Goal: Task Accomplishment & Management: Complete application form

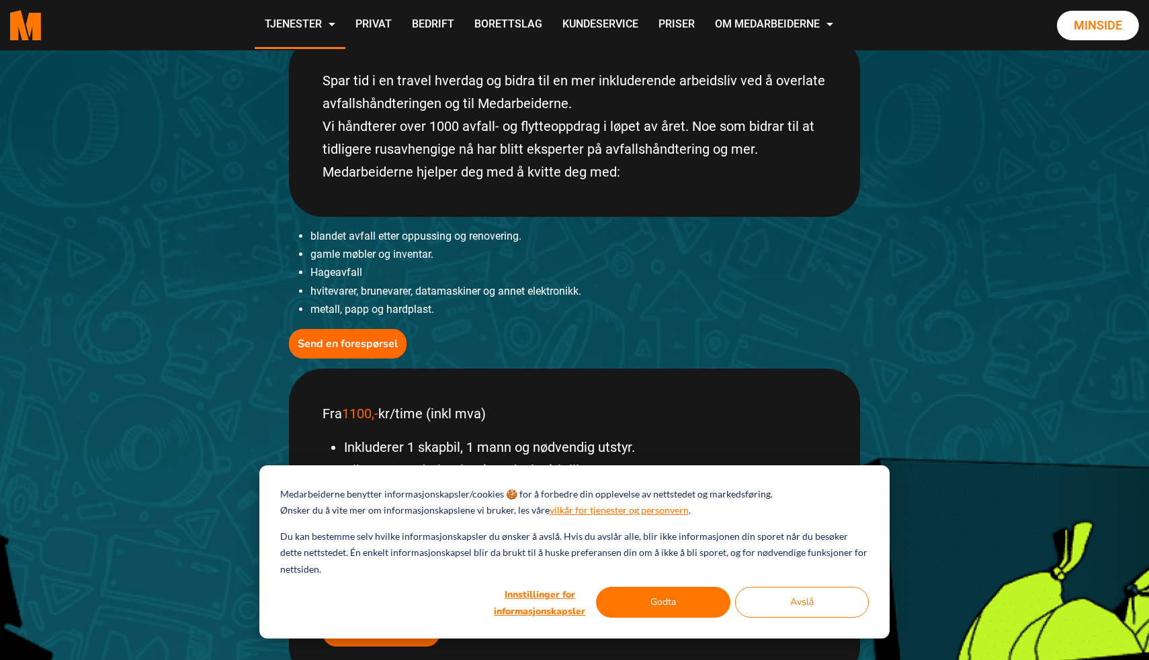
scroll to position [328, 0]
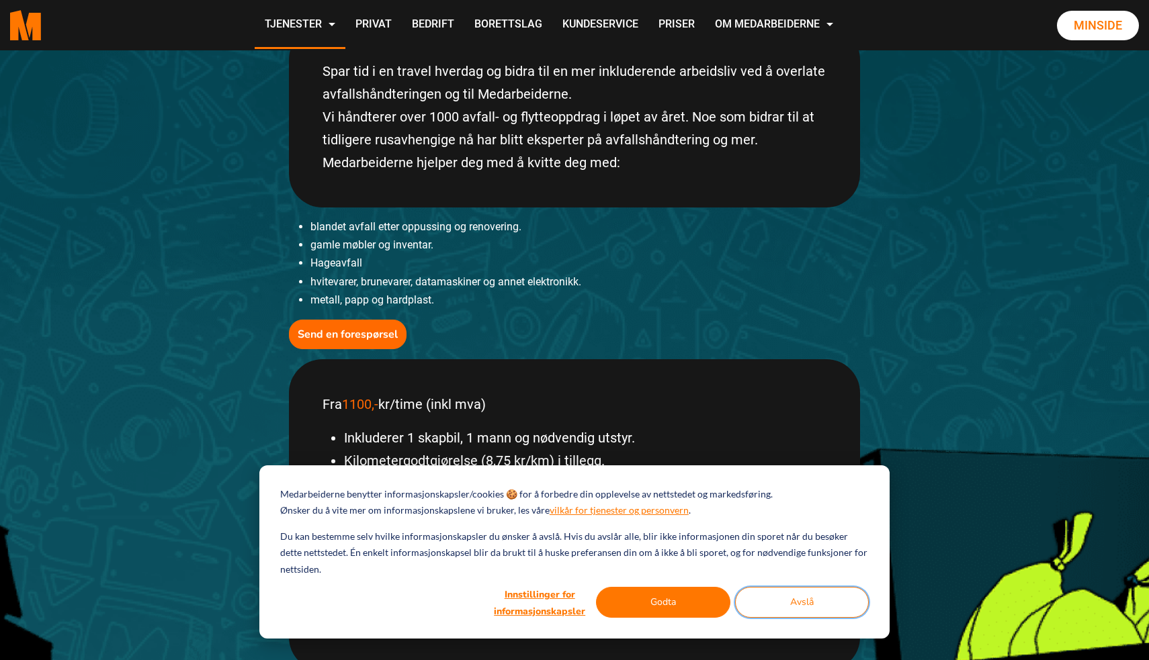
click at [795, 591] on button "Avslå" at bounding box center [802, 602] width 134 height 31
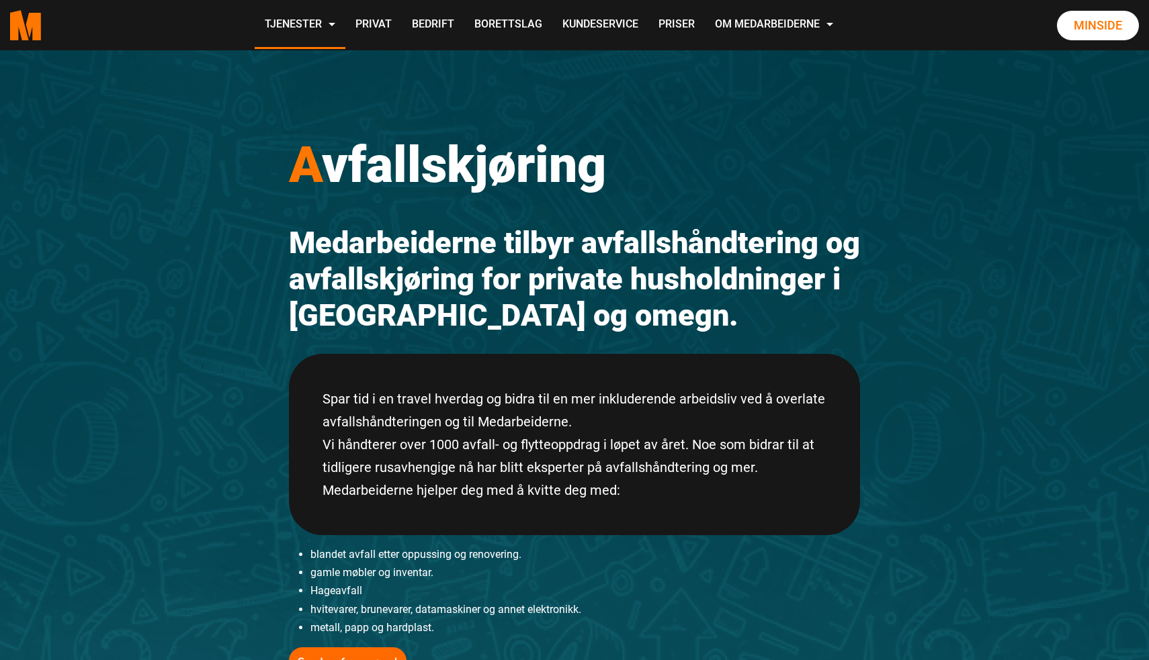
scroll to position [0, 0]
click at [402, 22] on link "Privat" at bounding box center [373, 25] width 56 height 48
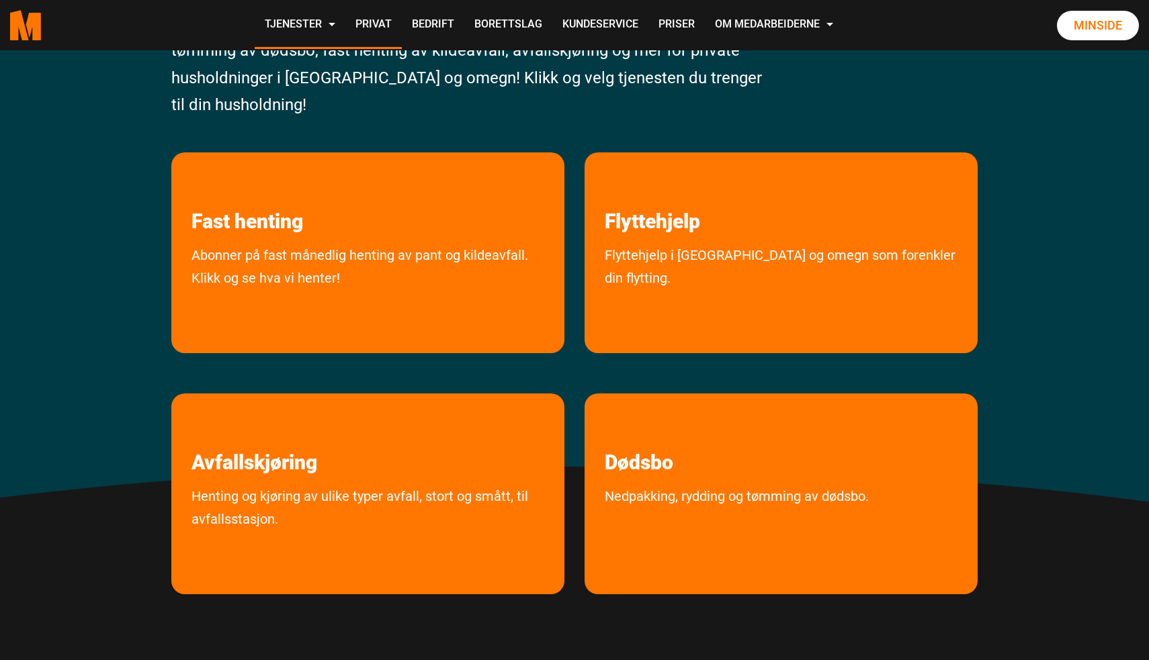
scroll to position [201, 0]
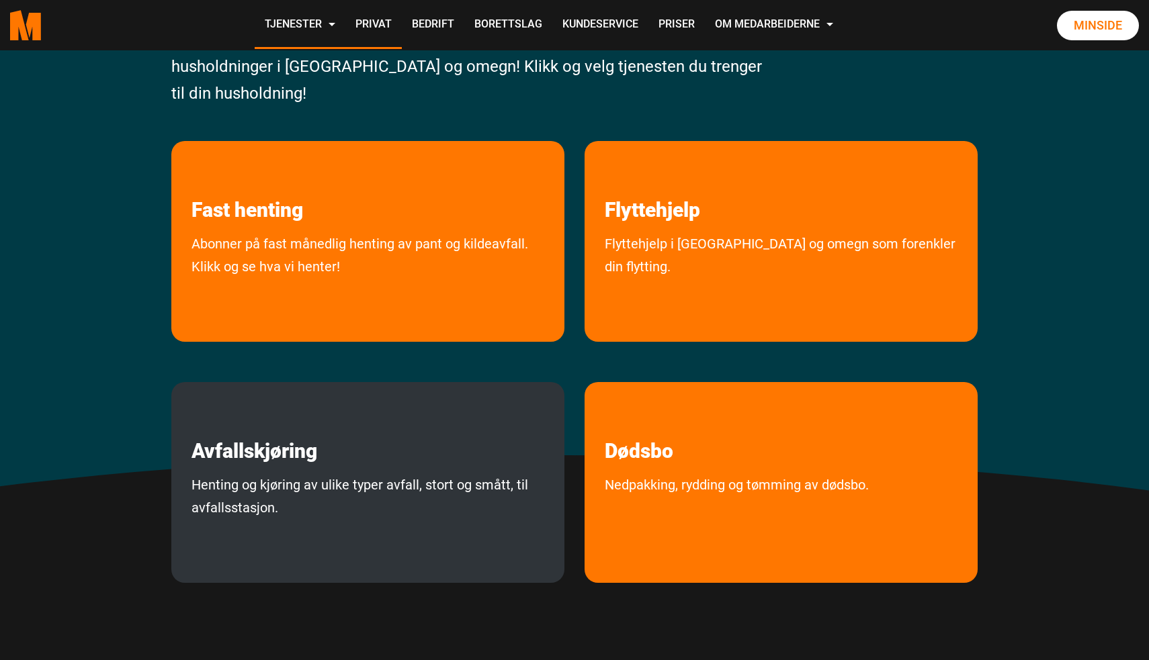
click at [427, 483] on link "Henting og kjøring av ulike typer avfall, stort og smått, til avfallsstasjon." at bounding box center [367, 525] width 393 height 103
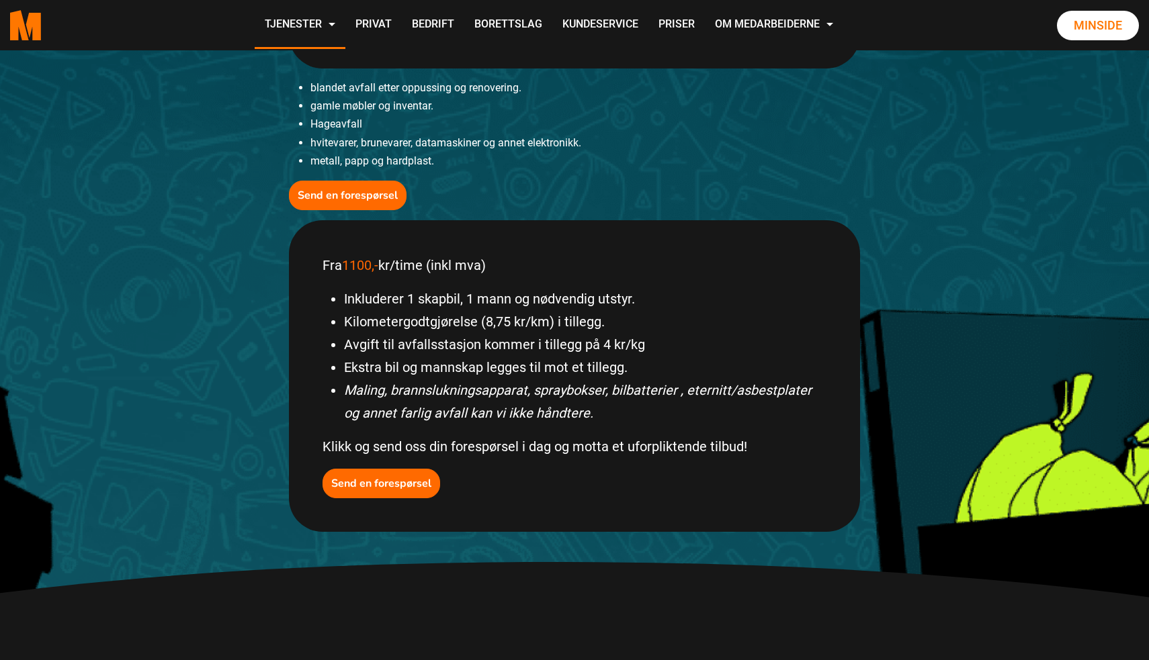
scroll to position [468, 0]
click at [370, 194] on b "Send en forespørsel" at bounding box center [348, 194] width 100 height 15
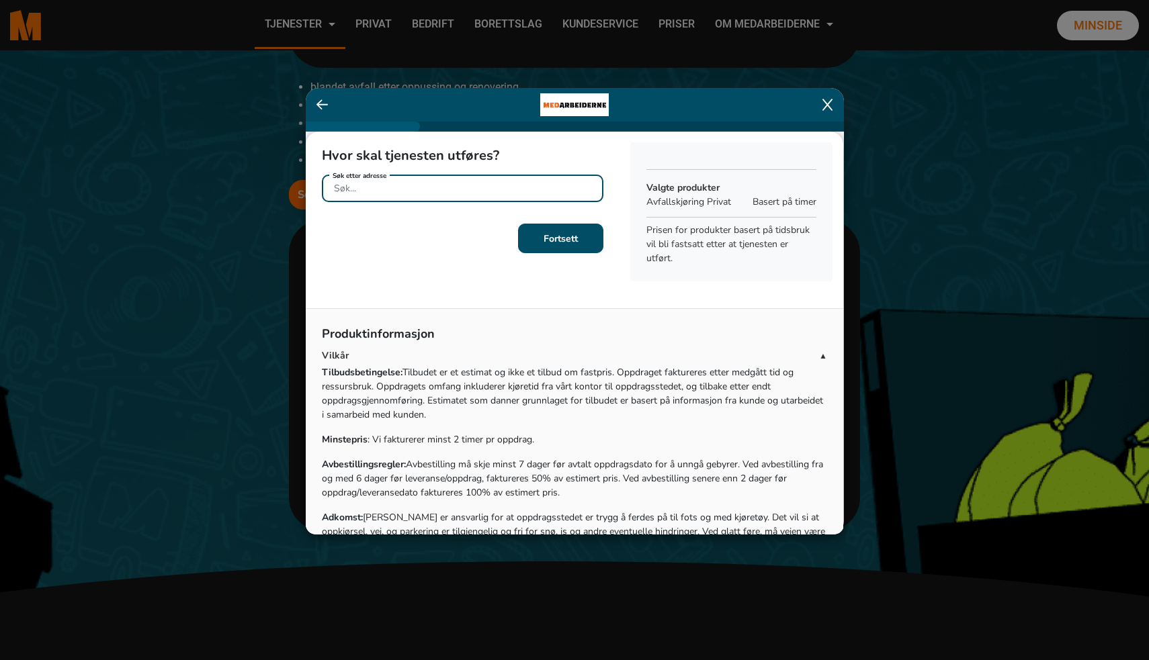
click at [554, 193] on input "Søk etter adresse" at bounding box center [462, 189] width 281 height 28
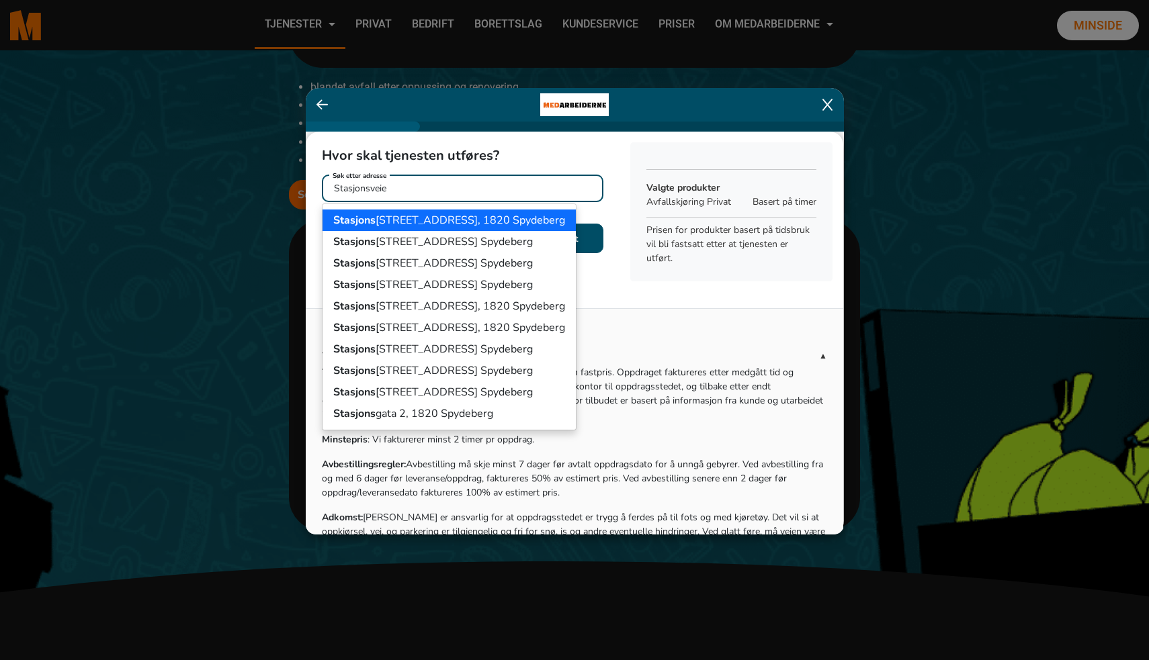
type input "Stasjonsveien"
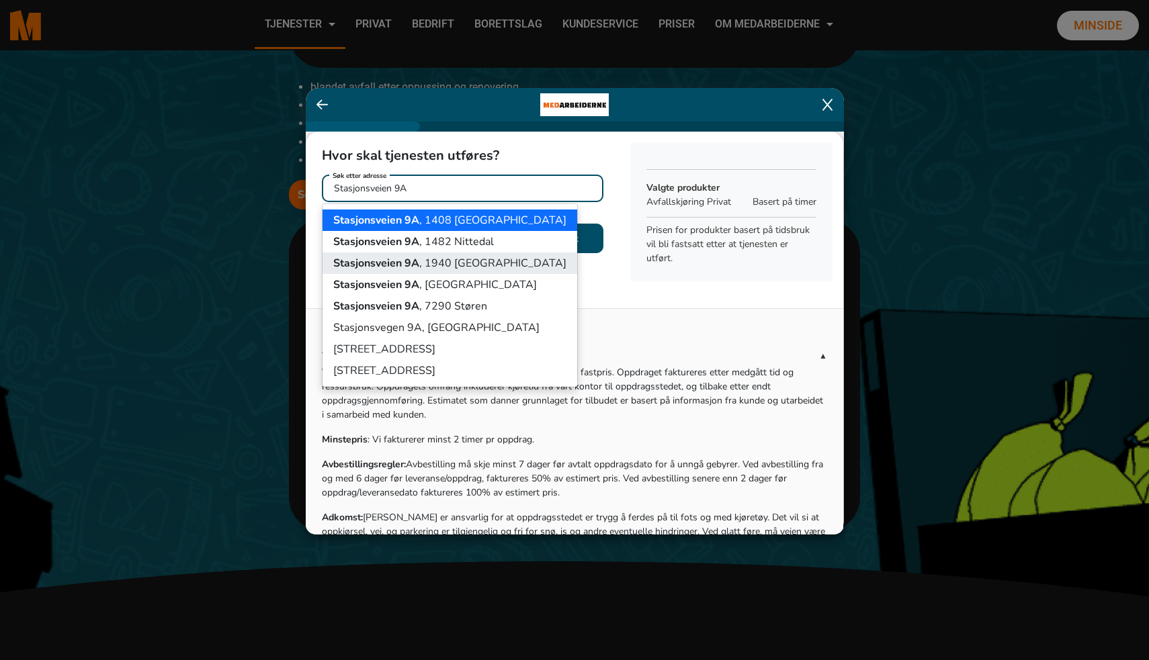
scroll to position [0, 0]
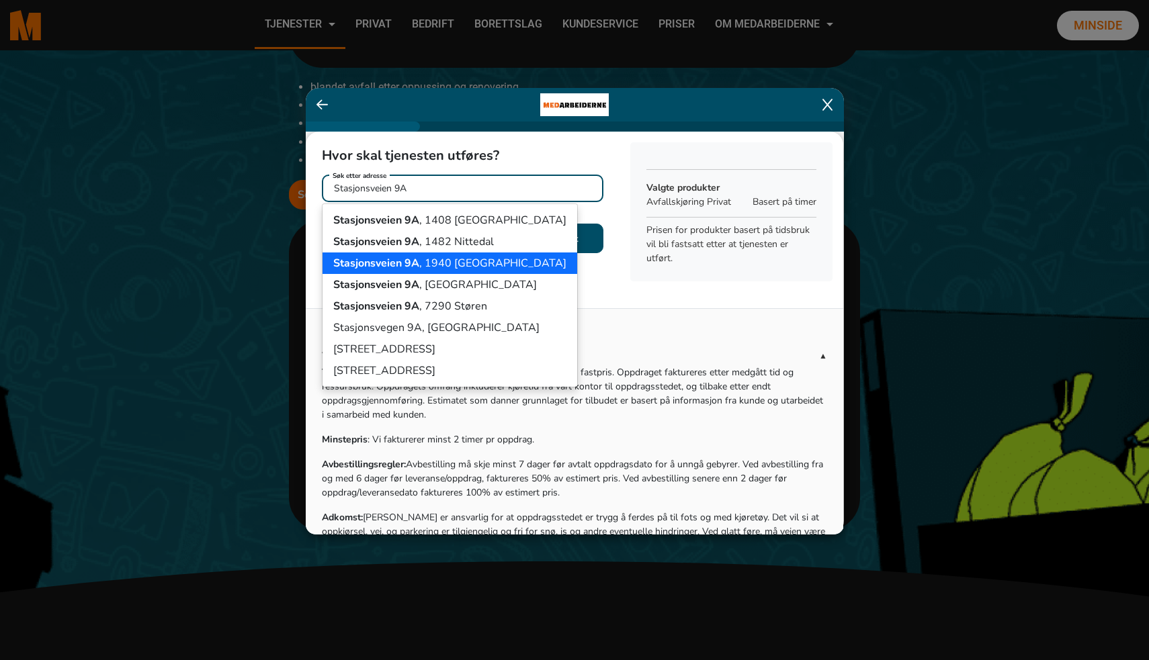
click at [433, 267] on ngb-highlight "Stasjonsveien 9A , 1940 Bjørkelangen" at bounding box center [449, 263] width 233 height 15
type input "Stasjonsveien 9A, 1940 Bjørkelangen"
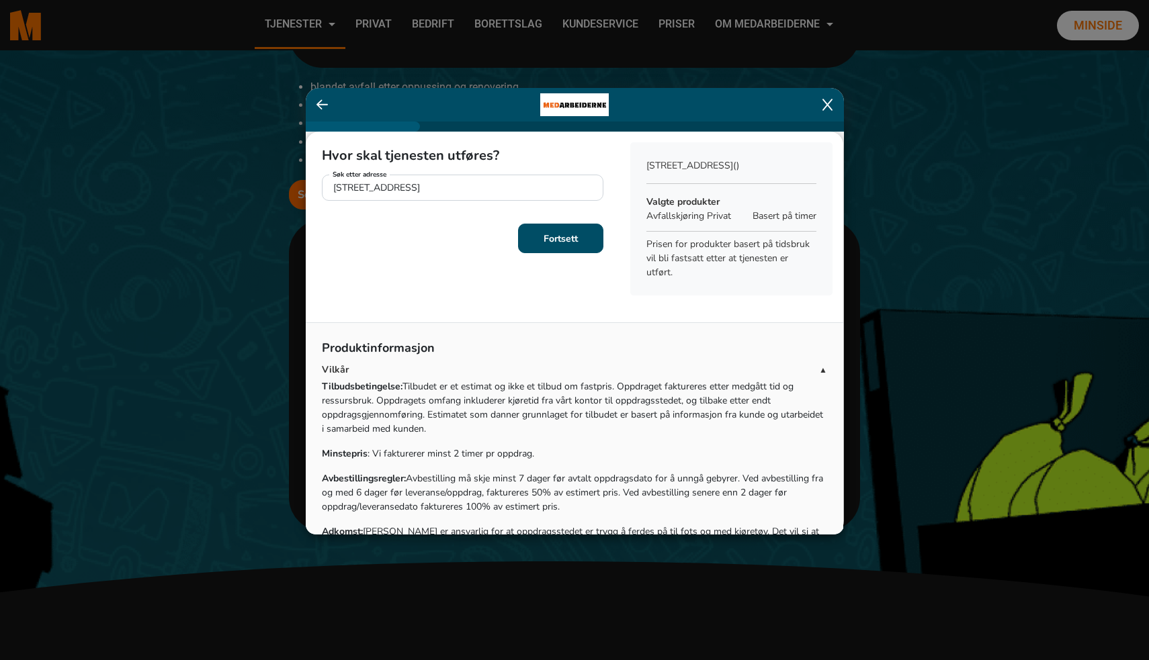
click at [549, 241] on b "Fortsett" at bounding box center [561, 238] width 34 height 13
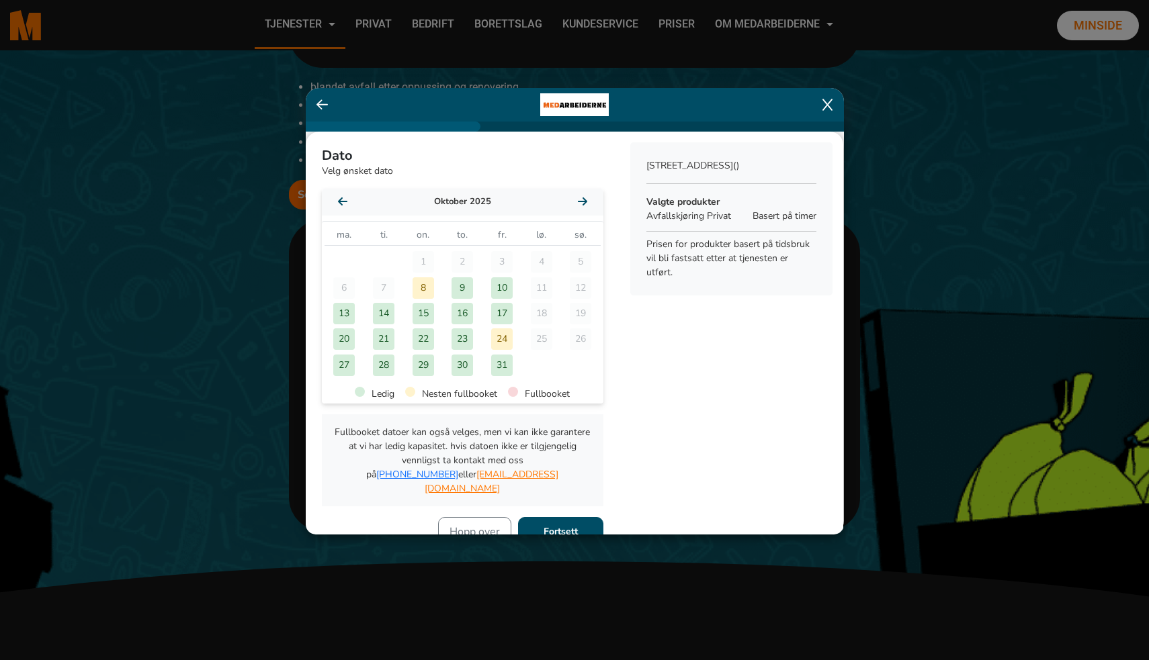
click at [427, 285] on div "8" at bounding box center [423, 287] width 21 height 21
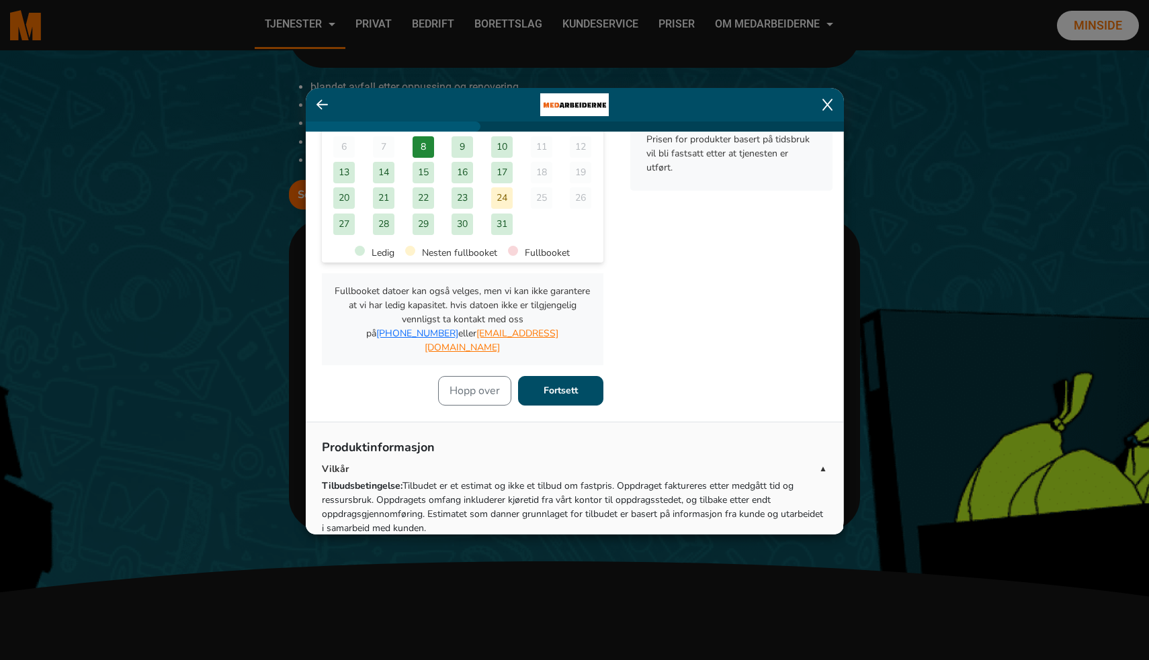
scroll to position [143, 0]
click at [567, 382] on b "Fortsett" at bounding box center [561, 388] width 34 height 13
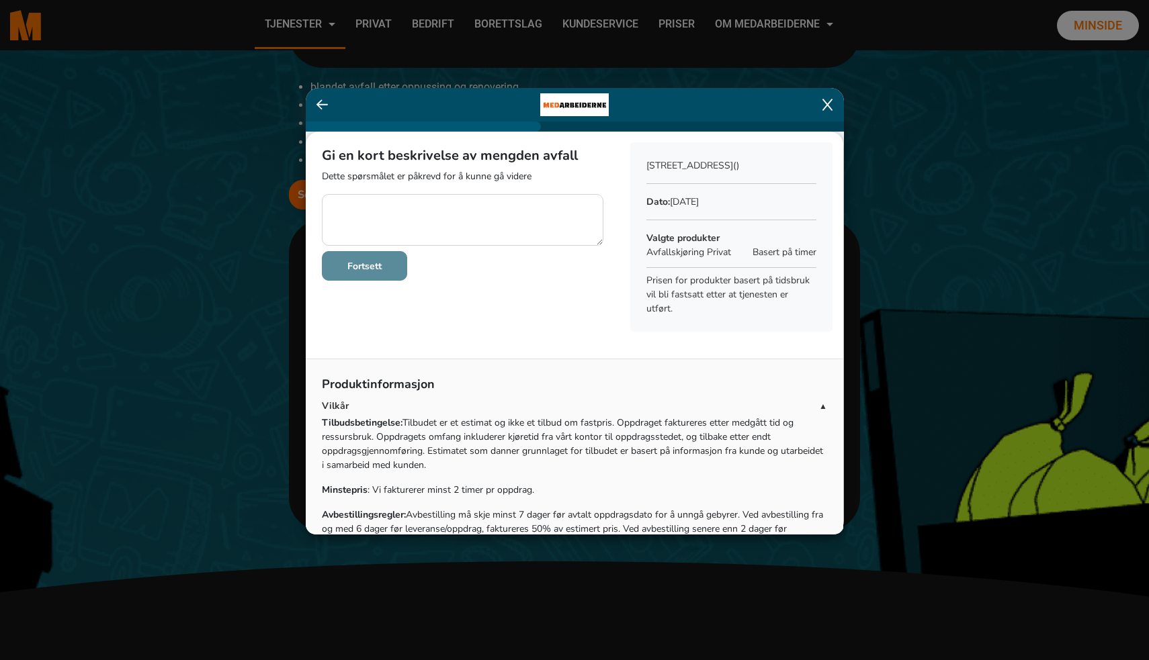
scroll to position [0, 0]
click at [476, 219] on textarea at bounding box center [462, 220] width 281 height 52
type textarea "u"
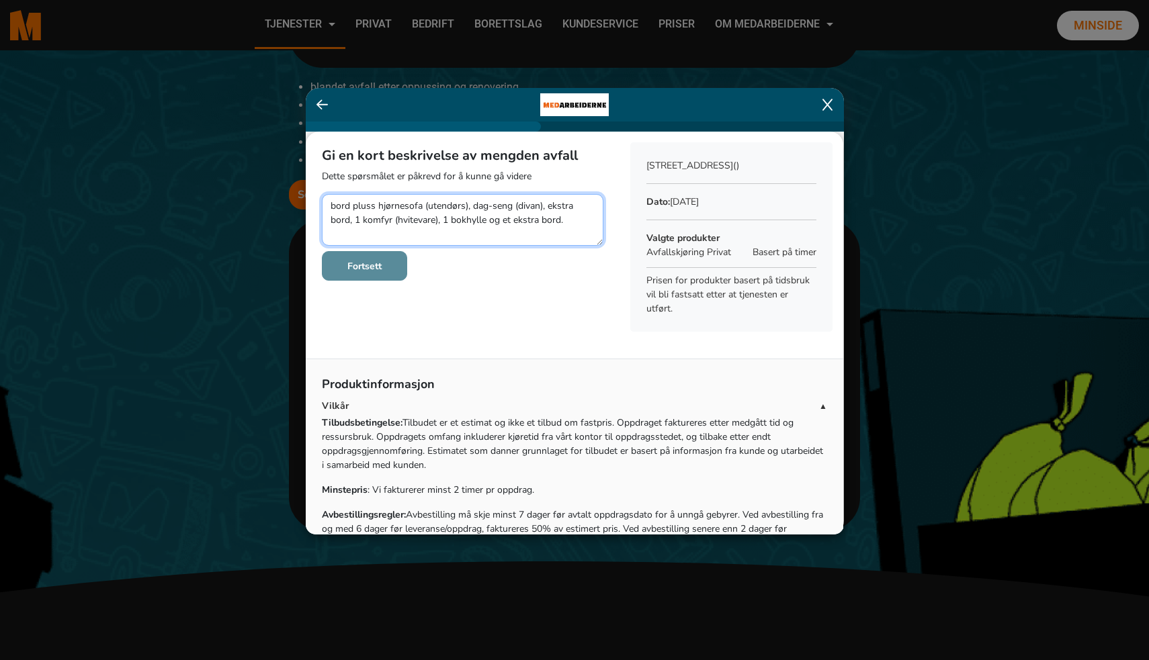
type textarea "bord pluss hjørnesofa (utendørs), dag-seng (divan), ekstra bord, 1 komfyr (hvit…"
click at [366, 263] on b "Fortsett" at bounding box center [364, 266] width 34 height 13
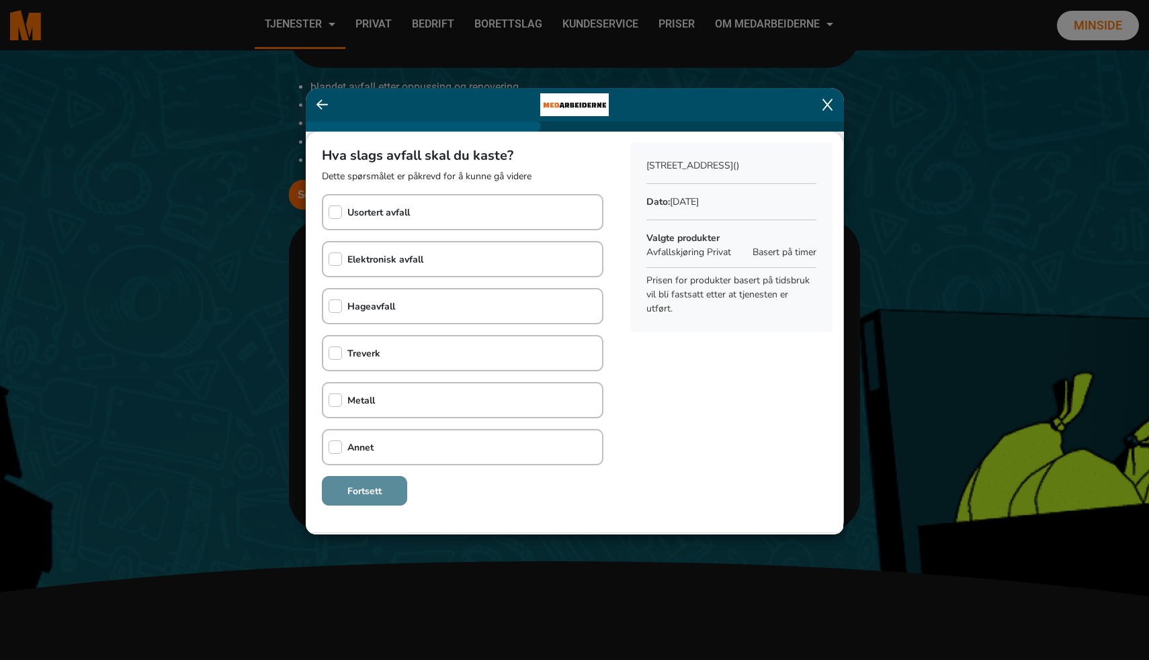
click at [343, 398] on div "Metall" at bounding box center [349, 401] width 52 height 34
checkbox input "true"
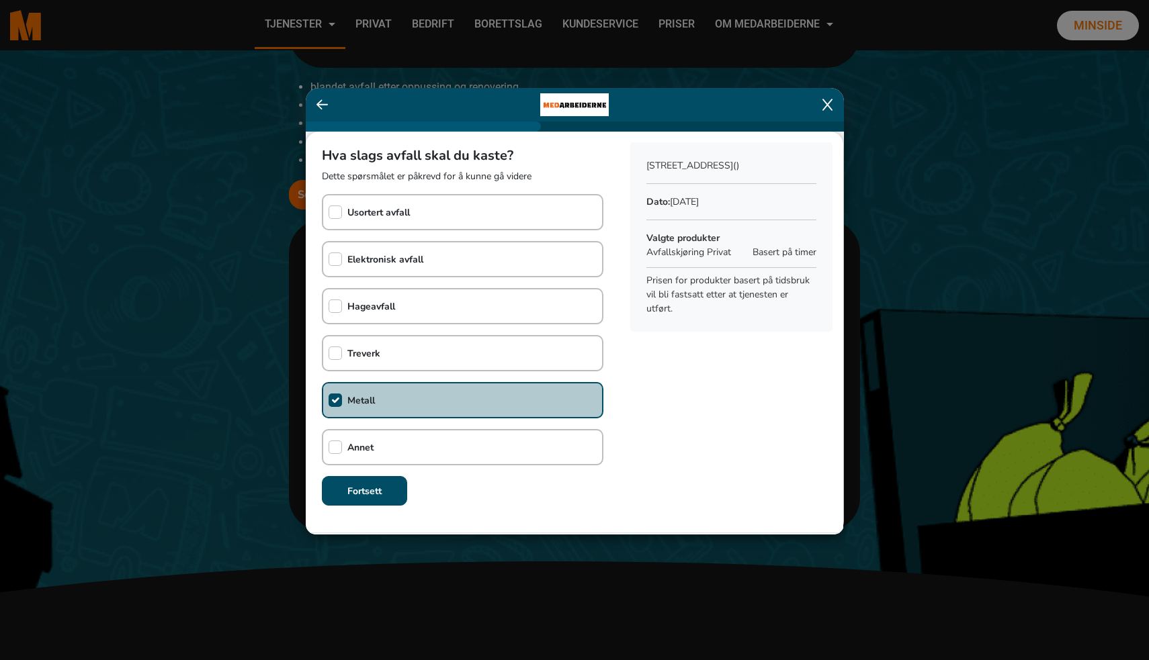
click at [343, 354] on div "Treverk" at bounding box center [351, 354] width 57 height 34
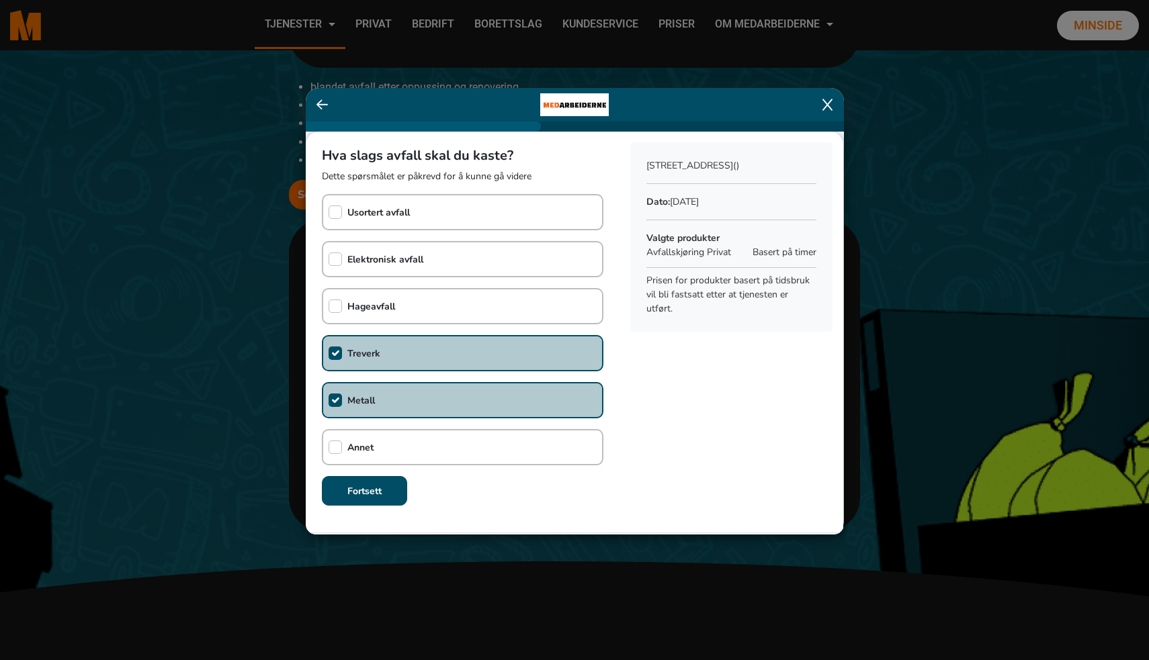
checkbox input "true"
click at [342, 260] on input "checkbox" at bounding box center [335, 259] width 13 height 13
checkbox input "true"
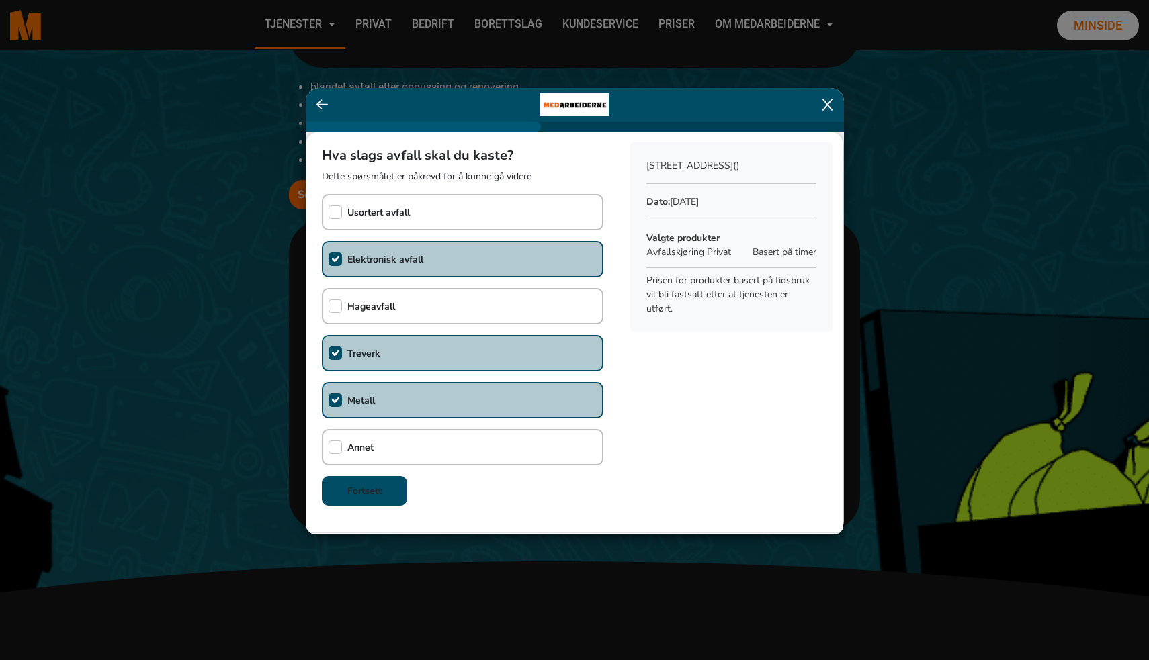
click at [367, 488] on b "Fortsett" at bounding box center [364, 491] width 34 height 13
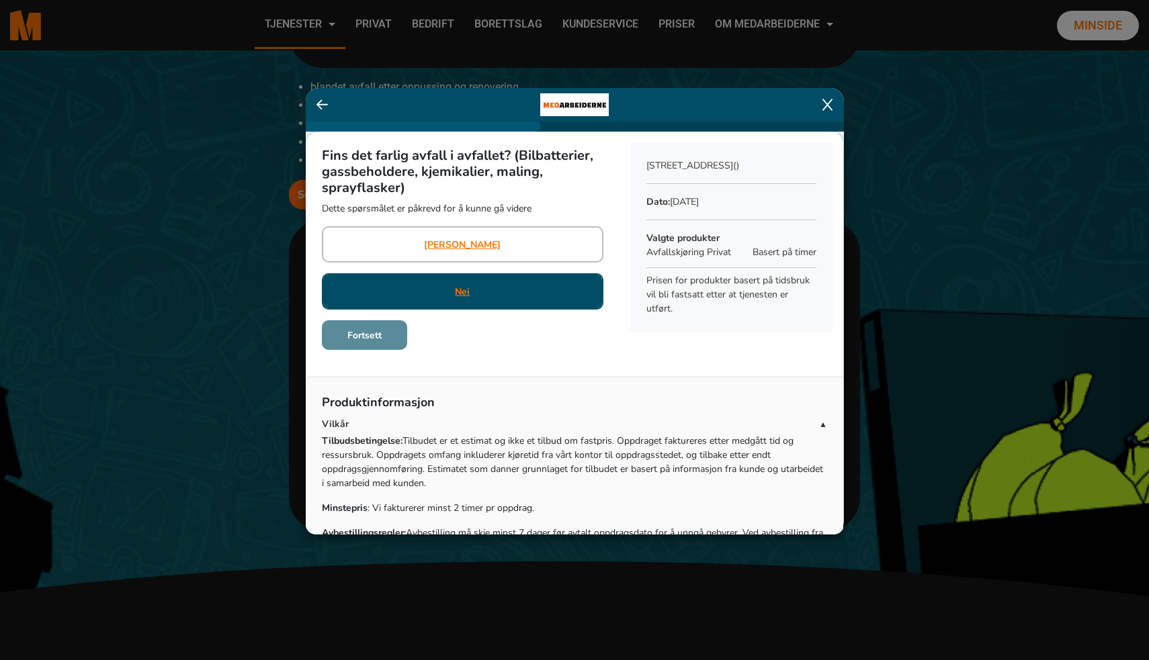
click at [472, 292] on div "Nei" at bounding box center [462, 291] width 281 height 36
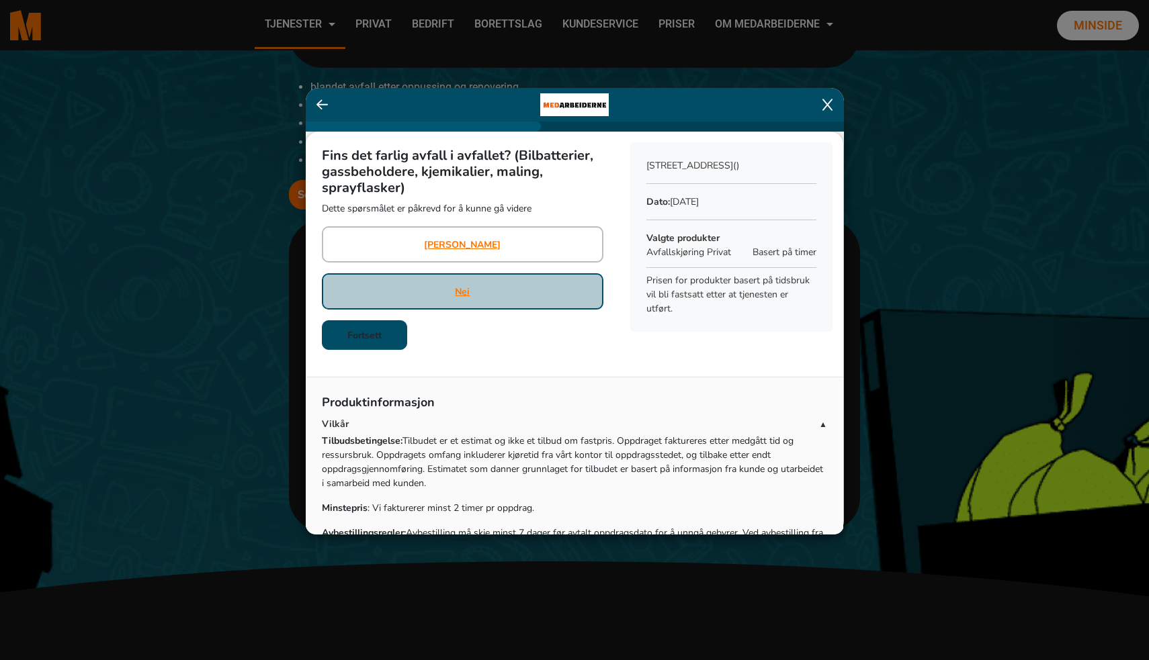
click at [364, 349] on div "Fins det farlig avfall i avfallet? (Bilbatterier, gassbeholdere, kjemikalier, m…" at bounding box center [463, 244] width 314 height 224
click at [372, 339] on b "Fortsett" at bounding box center [364, 335] width 34 height 13
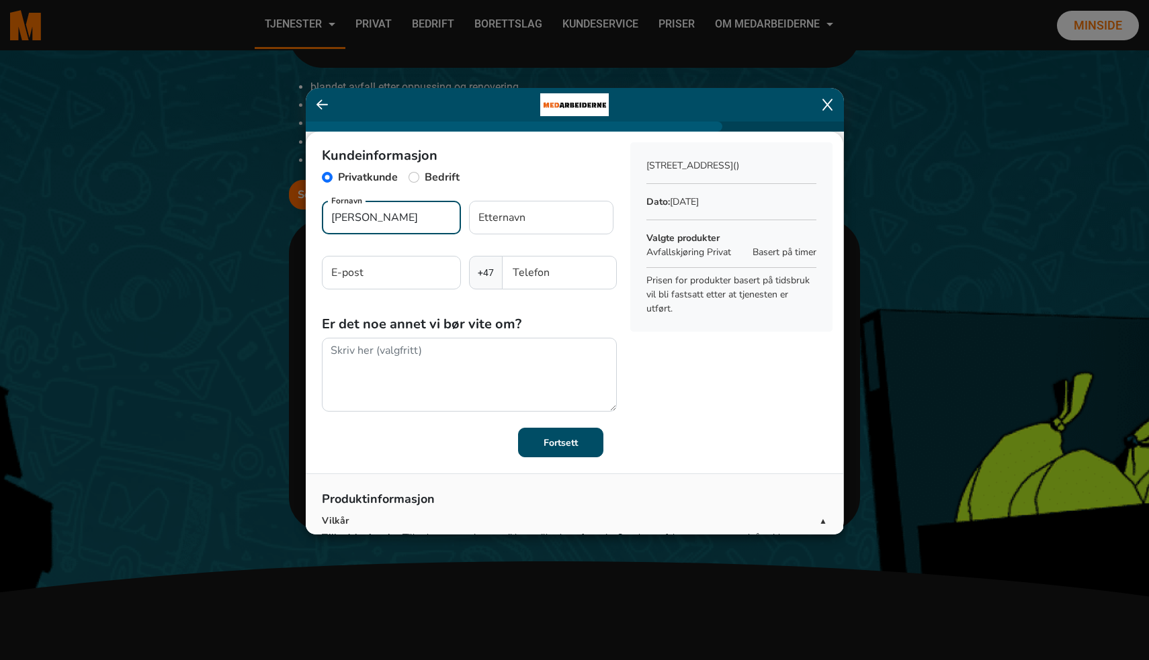
type input "Mathias"
type input "Nysæther"
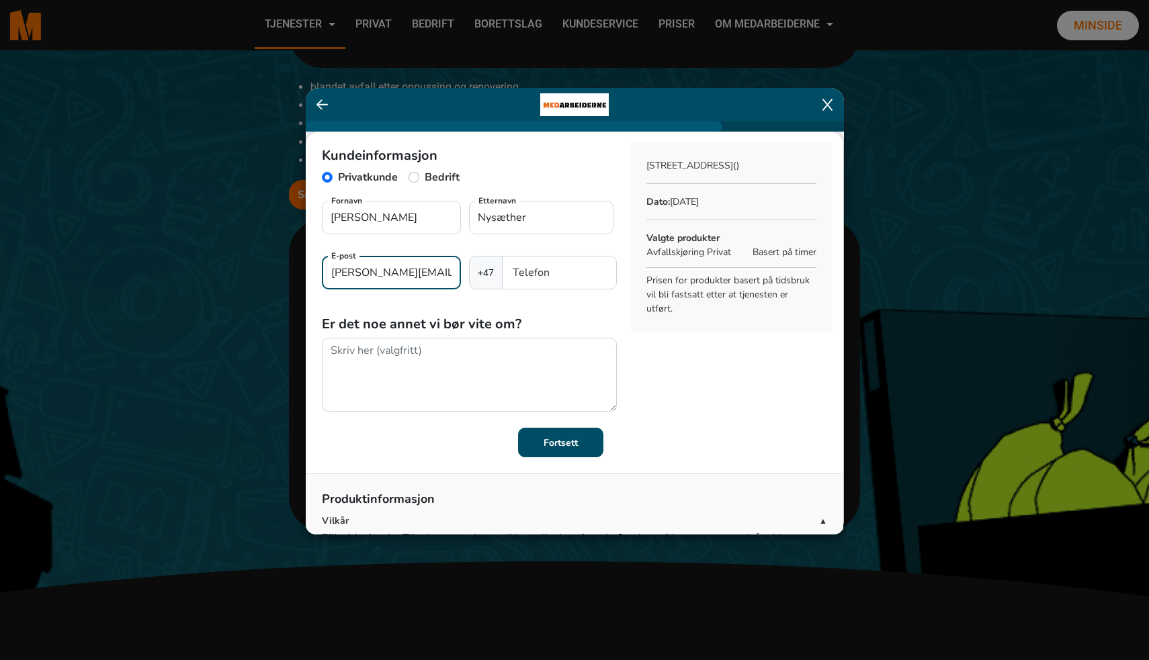
type input "mathias.nysaether@icloud.com"
type input "92778498"
click at [544, 440] on b "Fortsett" at bounding box center [561, 443] width 34 height 13
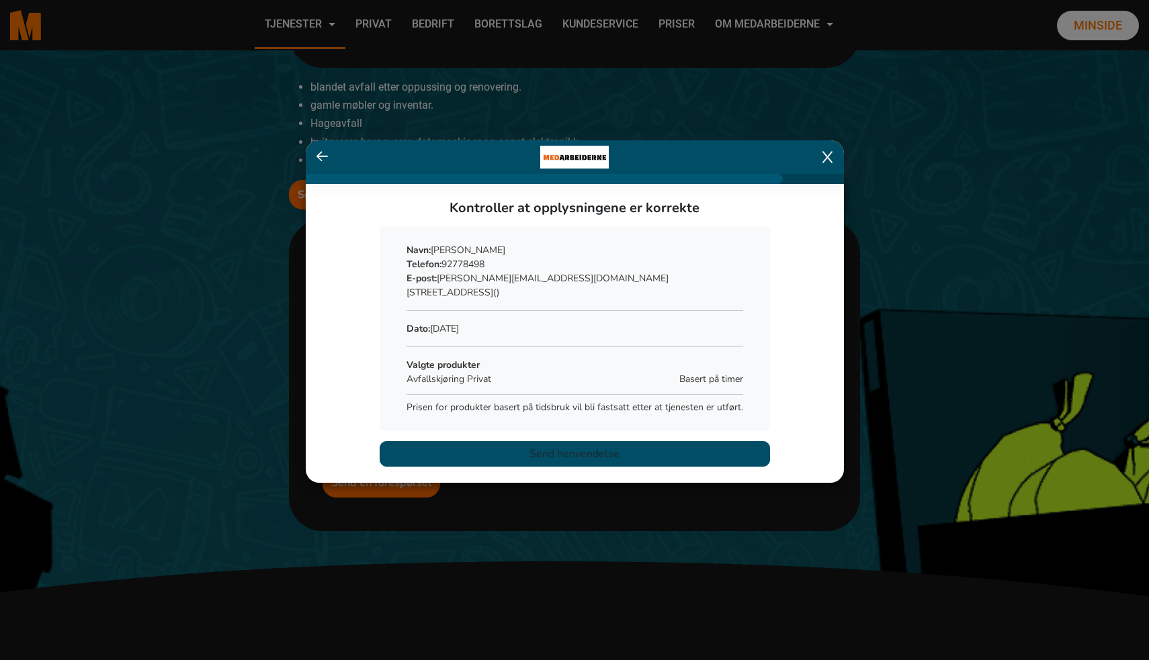
click at [573, 450] on span "Send henvendelse" at bounding box center [574, 454] width 90 height 16
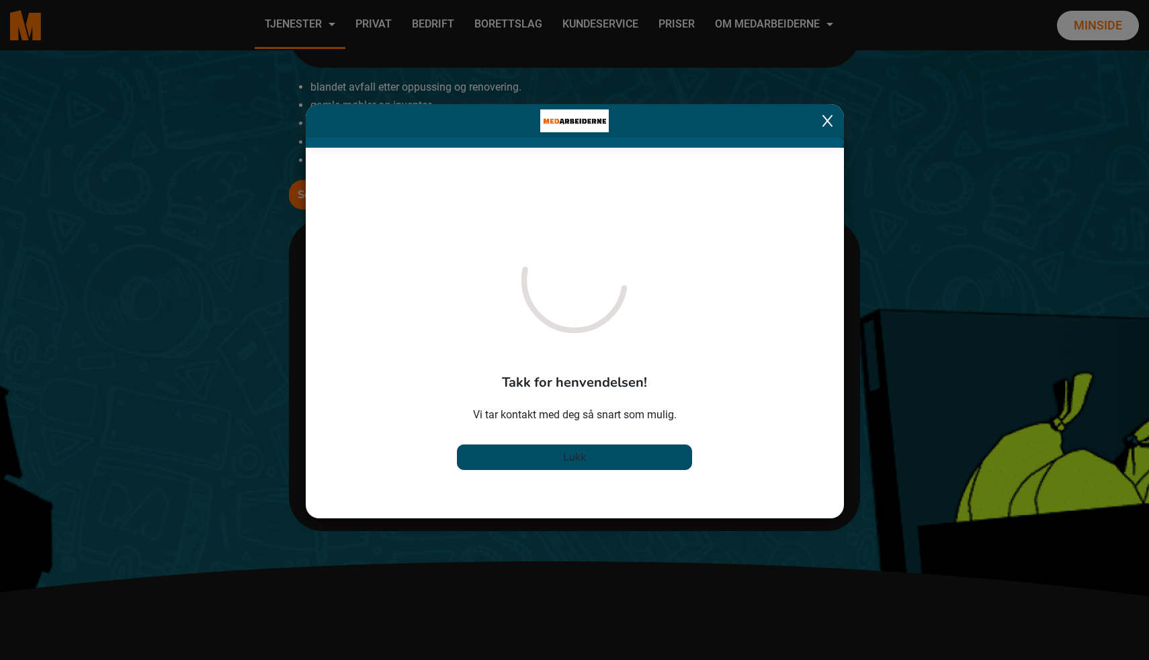
click at [580, 462] on span "Lukk" at bounding box center [574, 457] width 23 height 15
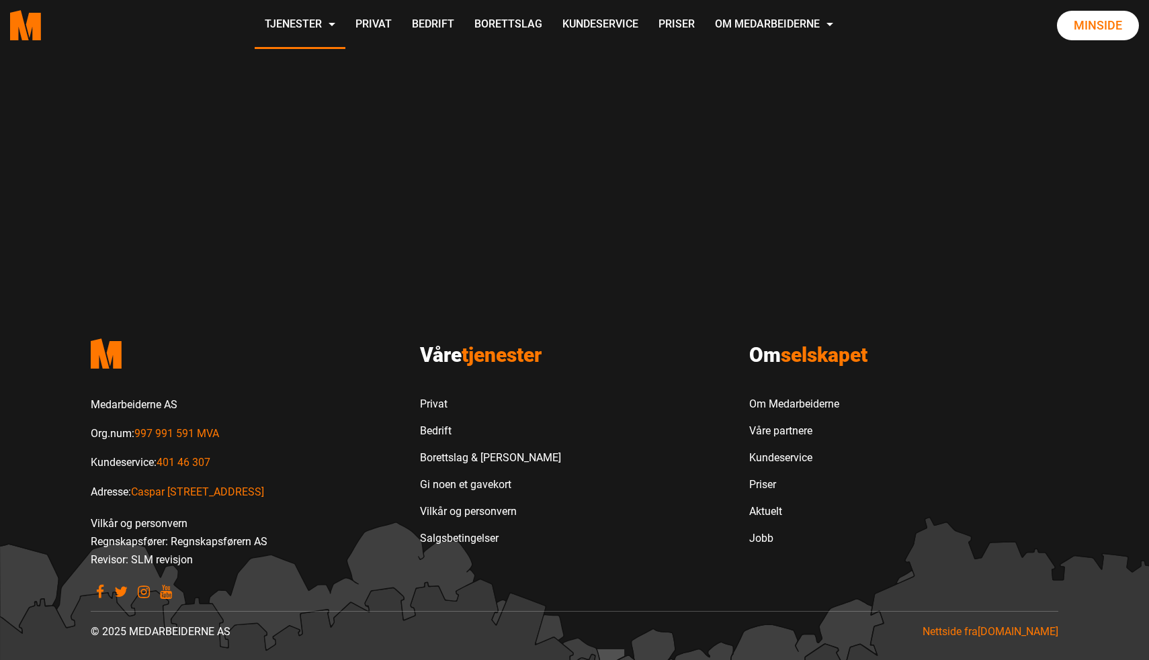
scroll to position [1046, 0]
